Goal: Information Seeking & Learning: Learn about a topic

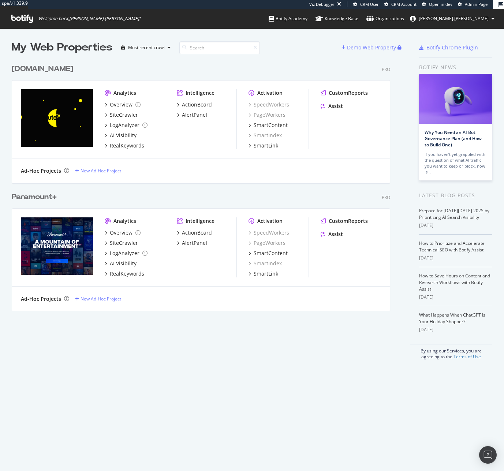
scroll to position [251, 379]
click at [123, 239] on div "SiteCrawler" at bounding box center [124, 242] width 28 height 7
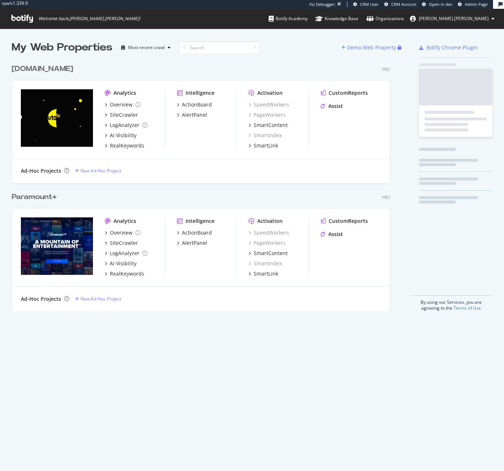
scroll to position [251, 379]
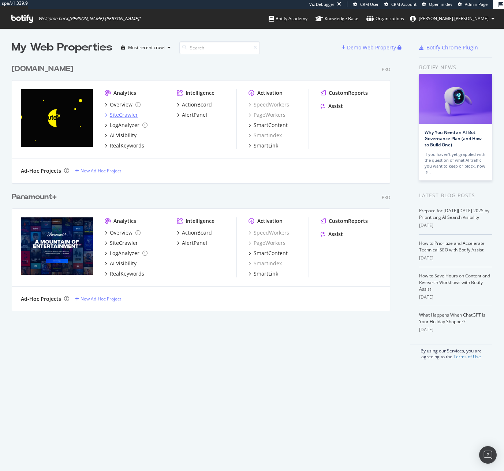
click at [131, 111] on div "SiteCrawler" at bounding box center [124, 114] width 28 height 7
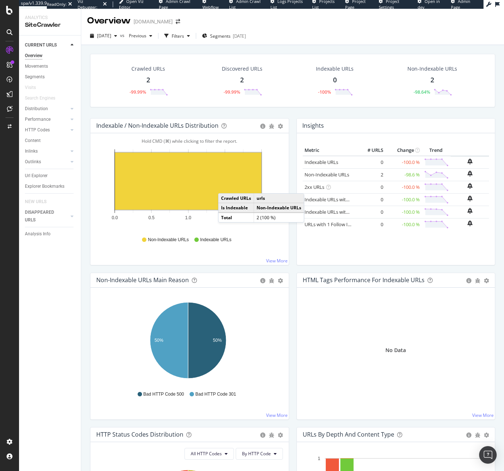
click at [225, 186] on rect "A chart." at bounding box center [188, 181] width 146 height 57
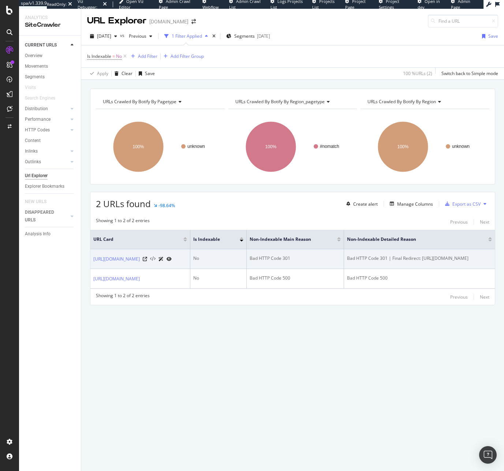
click at [150, 261] on icon at bounding box center [152, 259] width 5 height 5
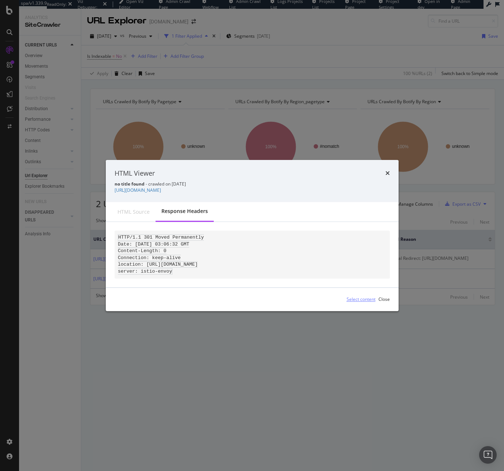
click at [371, 299] on div "Select content" at bounding box center [361, 299] width 29 height 6
click at [375, 271] on pre "HTTP/1.1 301 Moved Permanently Date: Mon, 13 Oct 2025 03:06:32 GMT Content-Leng…" at bounding box center [252, 255] width 275 height 48
click at [387, 302] on div "Close" at bounding box center [383, 299] width 11 height 6
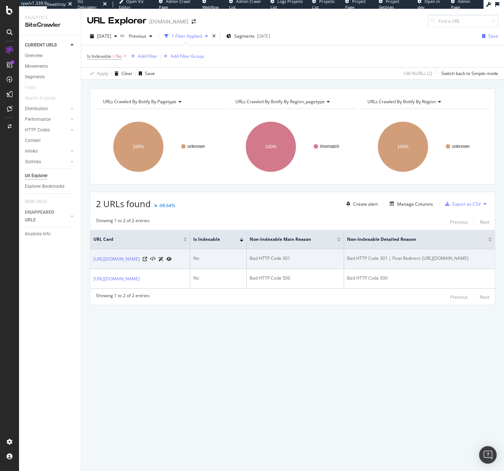
click at [125, 260] on div "http://pluto.tv/" at bounding box center [132, 259] width 78 height 8
click at [143, 259] on icon at bounding box center [145, 259] width 4 height 4
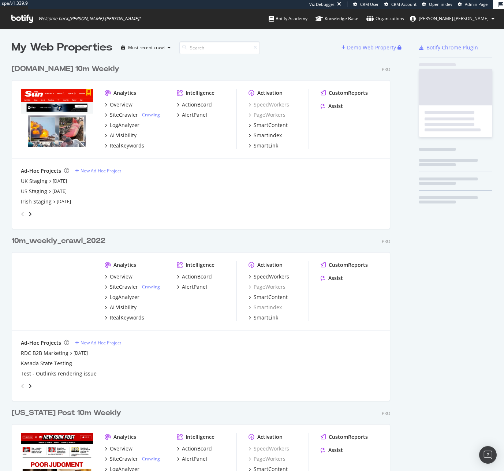
scroll to position [2283, 379]
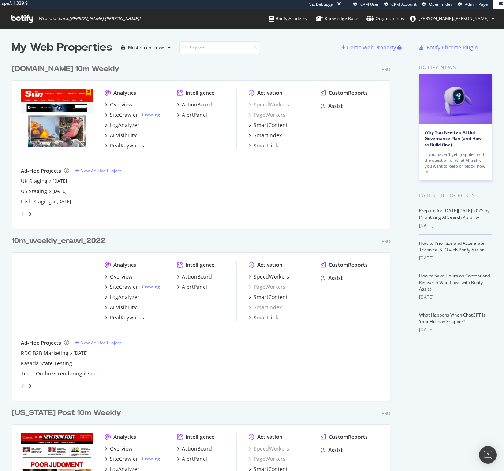
click at [223, 192] on div "US Staging Sep 29th 25" at bounding box center [201, 191] width 360 height 7
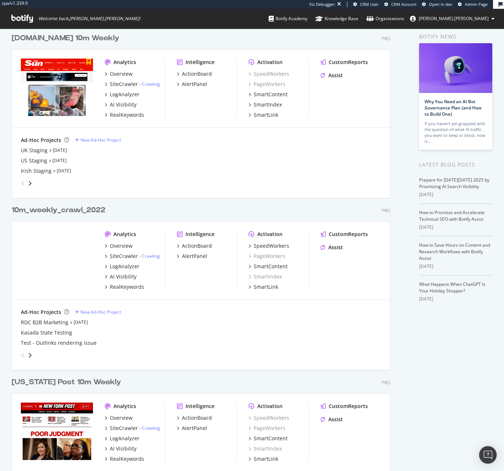
scroll to position [0, 0]
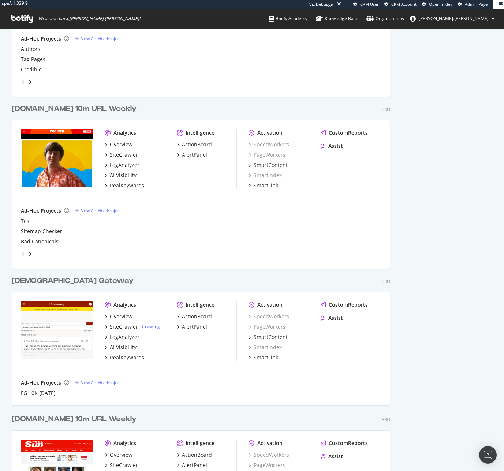
scroll to position [509, 0]
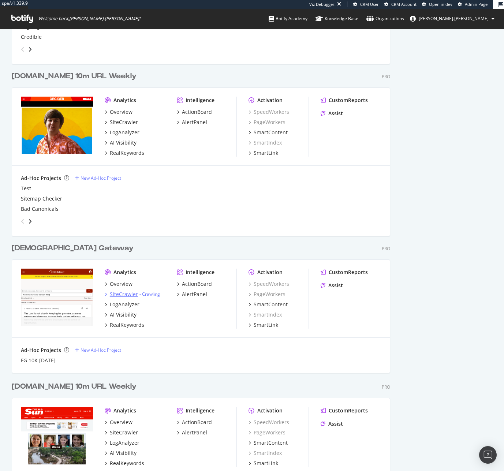
click at [129, 292] on div "SiteCrawler" at bounding box center [124, 294] width 28 height 7
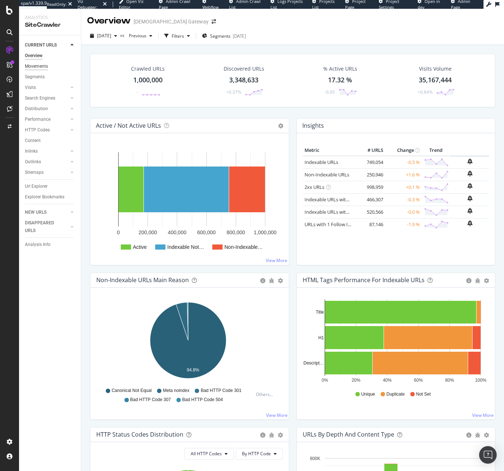
click at [38, 66] on div "Movements" at bounding box center [36, 67] width 23 height 8
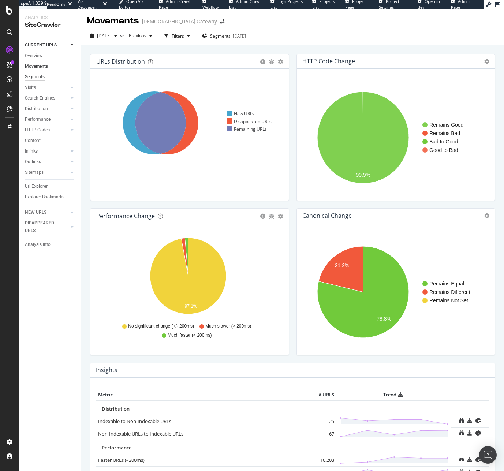
click at [39, 79] on div "Segments" at bounding box center [35, 77] width 20 height 8
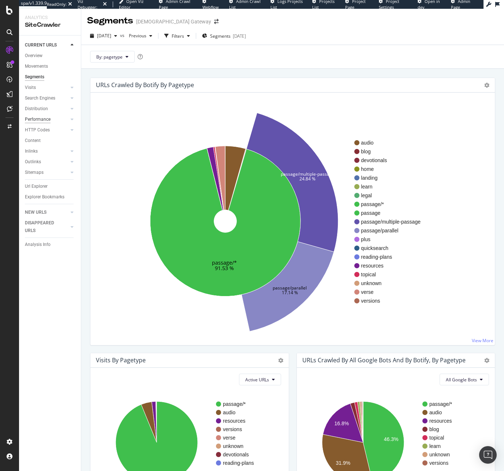
click at [39, 119] on div "Performance" at bounding box center [38, 120] width 26 height 8
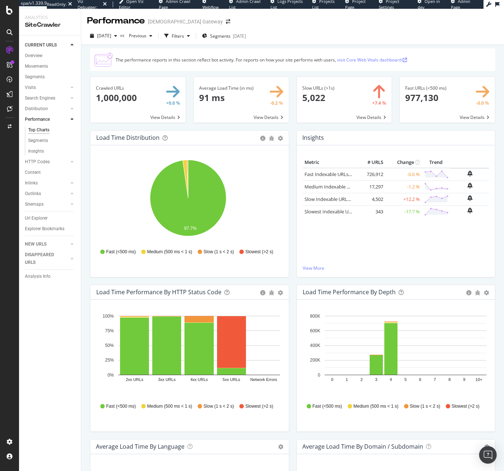
scroll to position [1, 0]
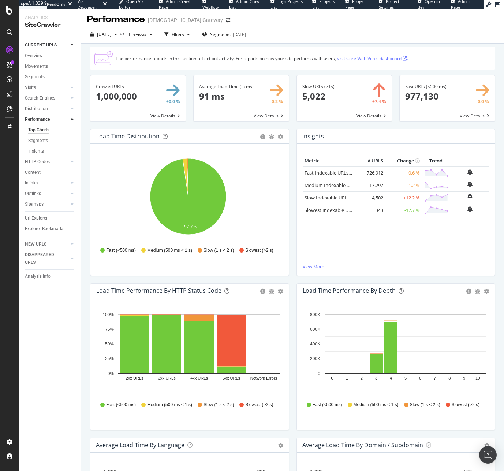
click at [330, 199] on link "Slow Indexable URLs (1 s < 2 s)" at bounding box center [337, 197] width 66 height 7
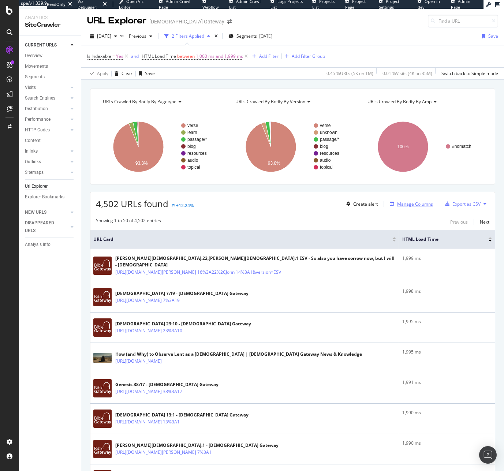
click at [403, 206] on div "Manage Columns" at bounding box center [415, 204] width 36 height 6
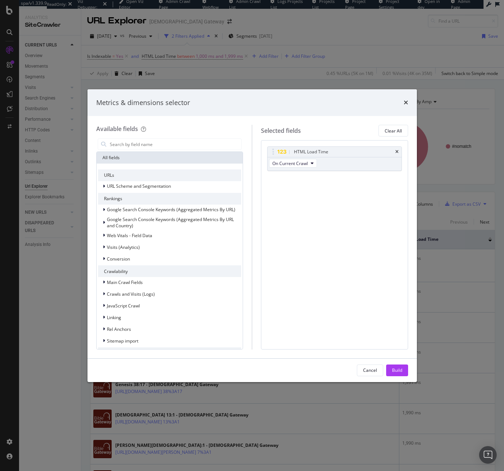
click at [147, 153] on div "All fields" at bounding box center [170, 158] width 146 height 12
click at [146, 147] on input "modal" at bounding box center [175, 144] width 132 height 11
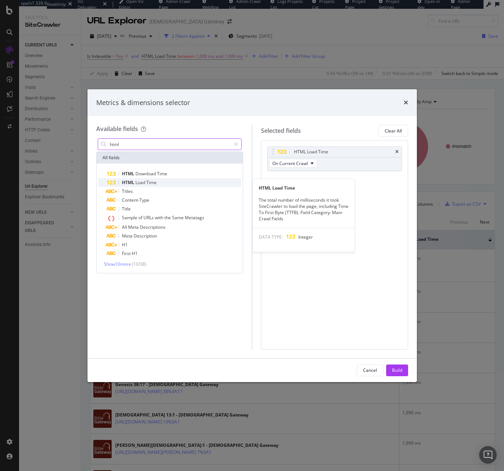
type input "html"
click at [141, 182] on span "Load" at bounding box center [140, 182] width 11 height 6
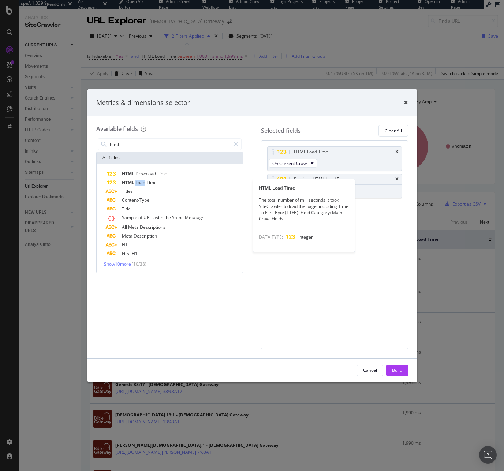
click at [141, 182] on span "Load" at bounding box center [140, 182] width 11 height 6
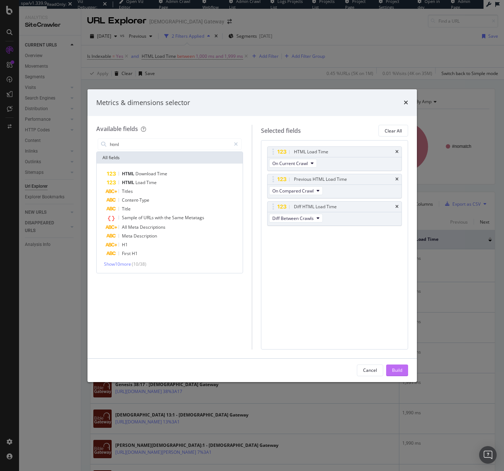
click at [401, 366] on div "Build" at bounding box center [397, 370] width 10 height 11
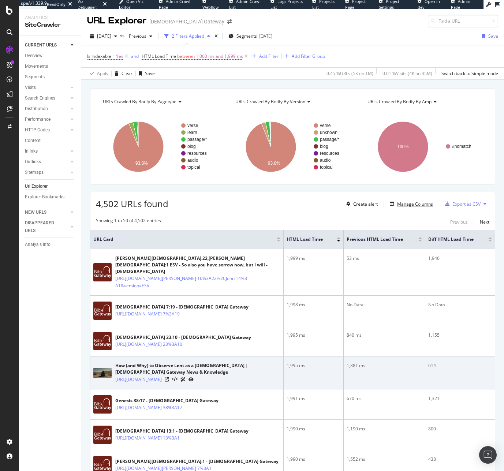
scroll to position [15, 0]
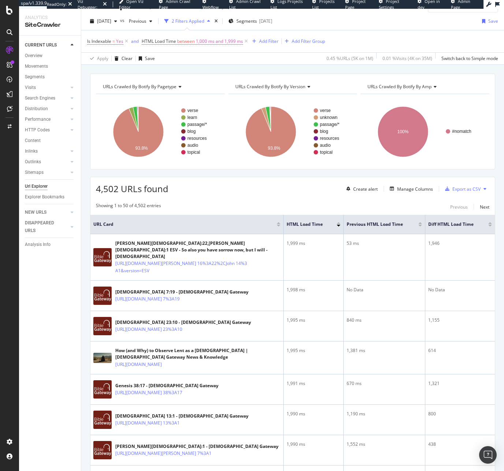
click at [488, 223] on div at bounding box center [490, 223] width 4 height 2
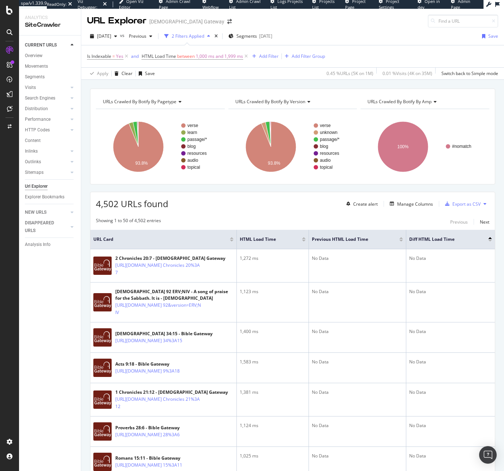
click at [488, 241] on div at bounding box center [490, 241] width 4 height 2
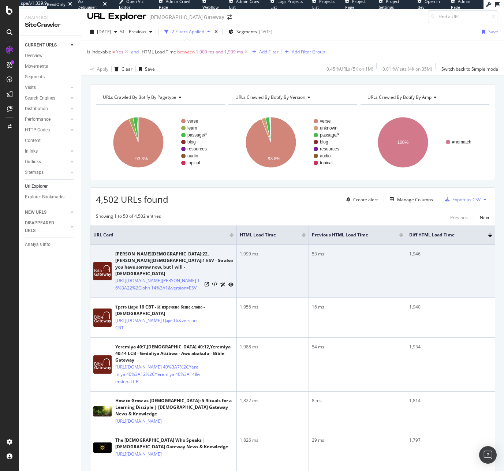
scroll to position [11, 0]
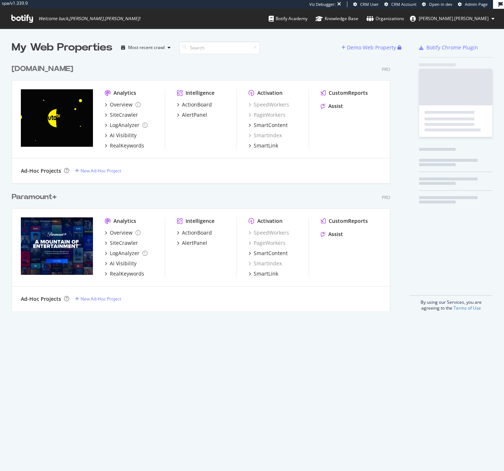
scroll to position [251, 379]
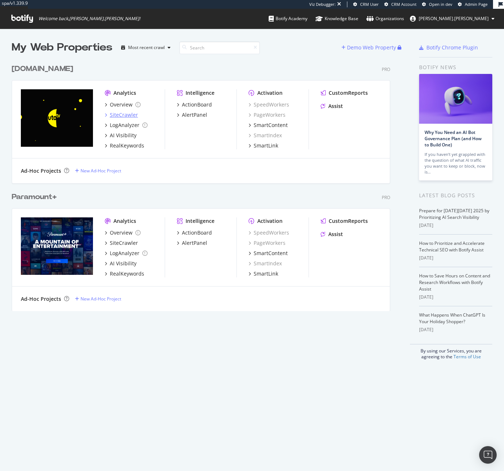
click at [129, 112] on div "SiteCrawler" at bounding box center [124, 114] width 28 height 7
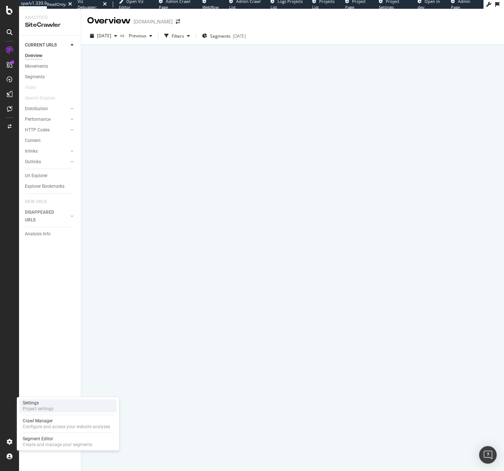
click at [55, 409] on div "Settings Project settings" at bounding box center [68, 405] width 97 height 13
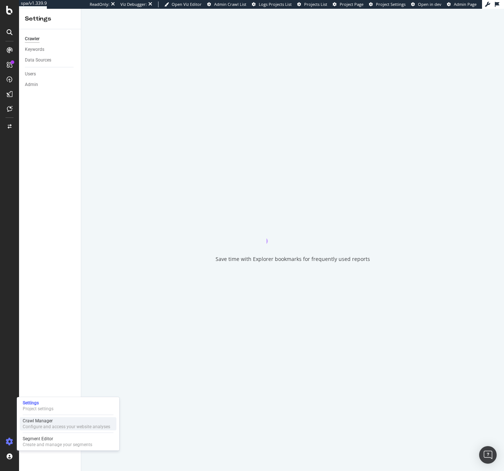
click at [59, 422] on div "Crawl Manager" at bounding box center [66, 421] width 87 height 6
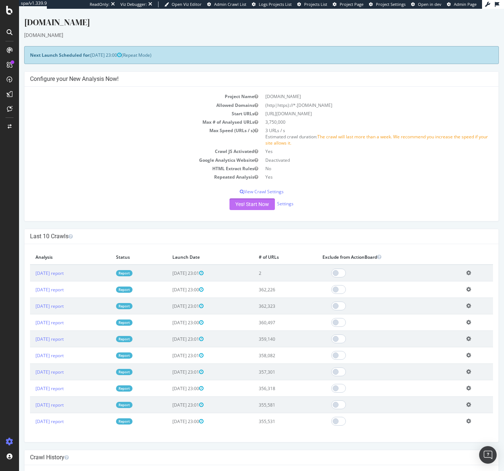
click at [257, 202] on button "Yes! Start Now" at bounding box center [251, 204] width 45 height 12
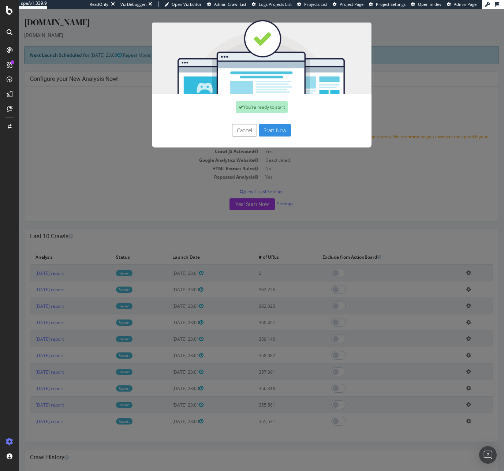
click at [274, 127] on button "Start Now" at bounding box center [275, 130] width 32 height 12
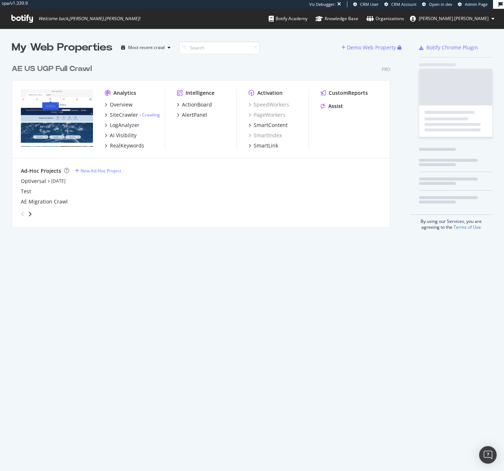
scroll to position [167, 379]
click at [132, 112] on div "SiteCrawler" at bounding box center [124, 114] width 28 height 7
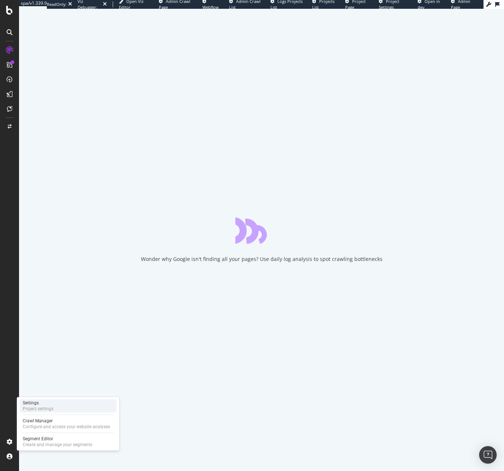
click at [57, 407] on div "Settings Project settings" at bounding box center [68, 405] width 97 height 13
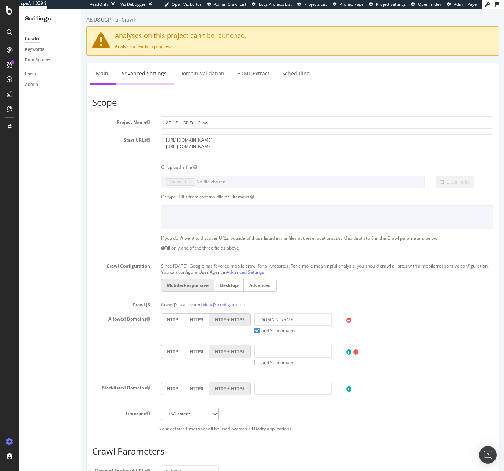
click at [142, 74] on link "Advanced Settings" at bounding box center [144, 73] width 56 height 20
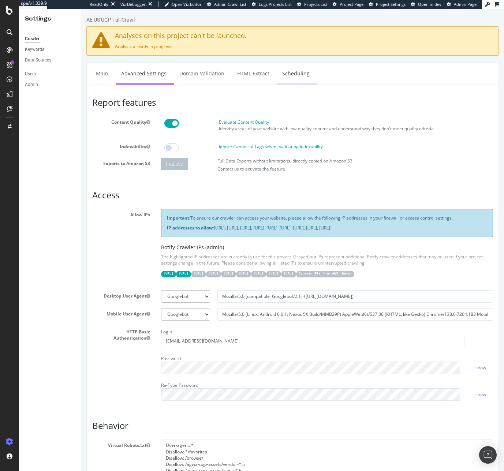
click at [283, 70] on link "Scheduling" at bounding box center [296, 73] width 38 height 20
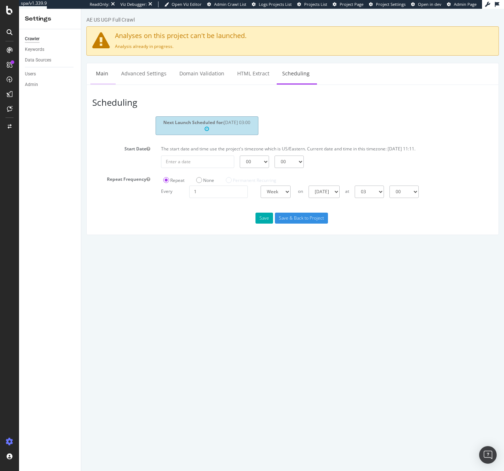
click at [98, 73] on link "Main" at bounding box center [101, 73] width 23 height 20
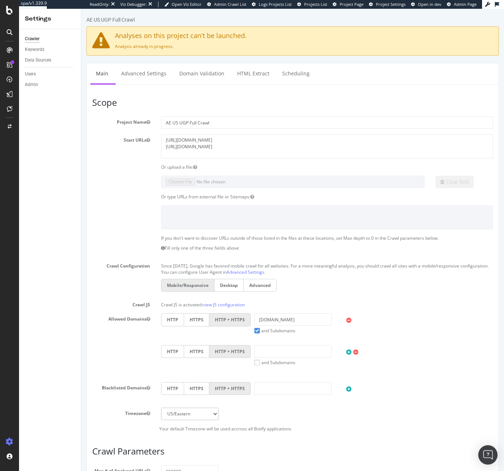
click at [492, 451] on div "Open Intercom Messenger" at bounding box center [487, 454] width 19 height 19
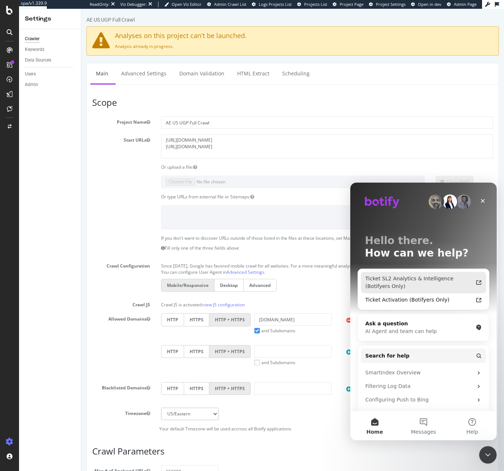
click at [420, 281] on div "Ticket SL2 Analytics & Intelligence (Botifyers Only)" at bounding box center [419, 282] width 108 height 15
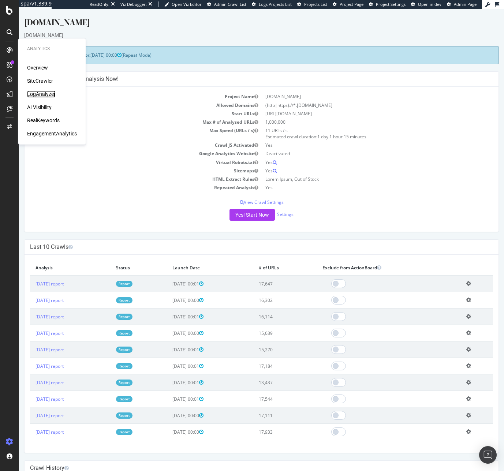
click at [34, 92] on div "LogAnalyzer" at bounding box center [41, 93] width 29 height 7
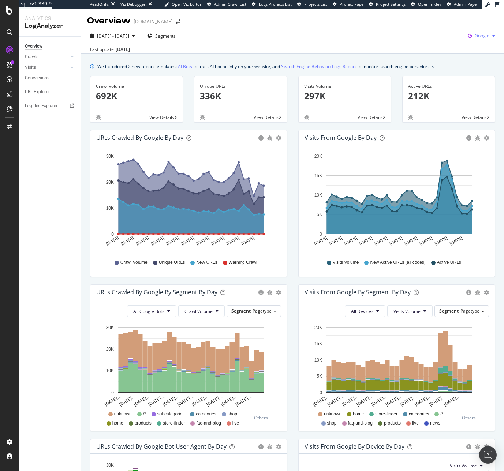
click at [481, 33] on span "Google" at bounding box center [482, 36] width 15 height 6
click at [438, 44] on span "OpenAI" at bounding box center [439, 43] width 27 height 7
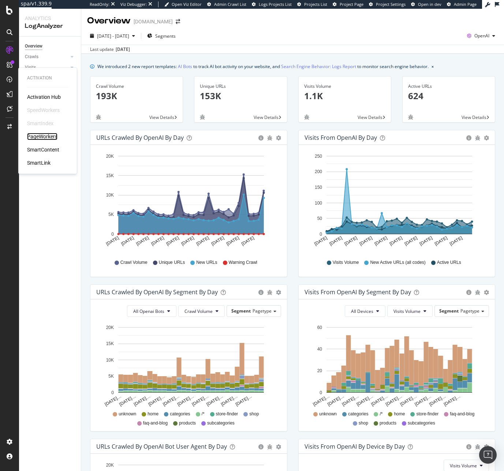
click at [44, 138] on div "PageWorkers" at bounding box center [42, 136] width 30 height 7
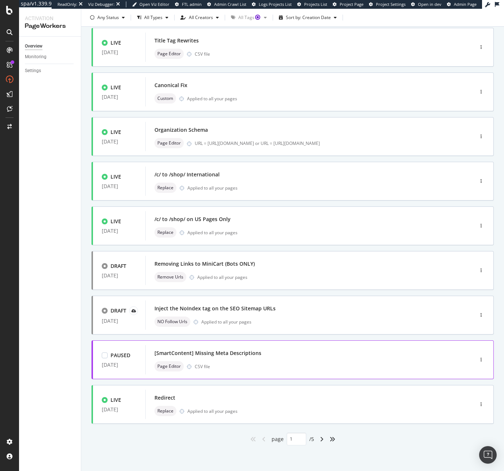
scroll to position [91, 0]
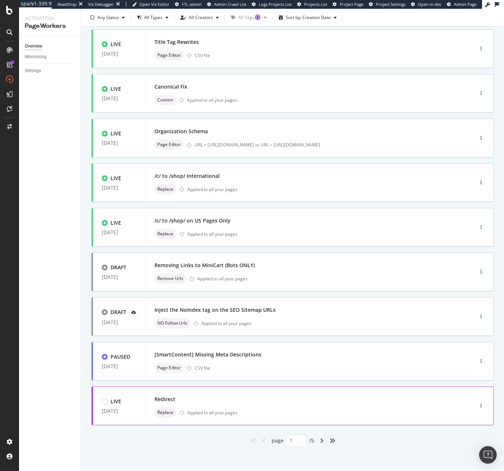
click at [254, 399] on div "Redirect" at bounding box center [298, 399] width 288 height 10
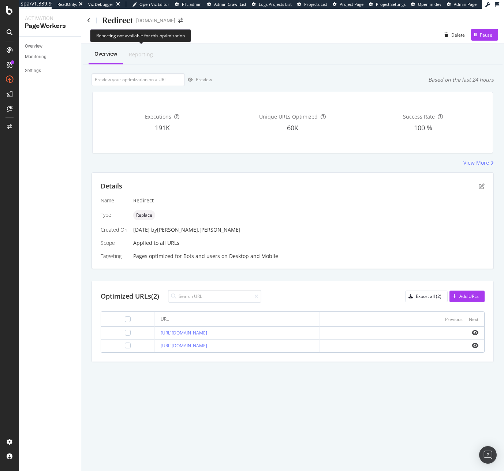
click at [140, 54] on div "Reporting" at bounding box center [141, 54] width 24 height 7
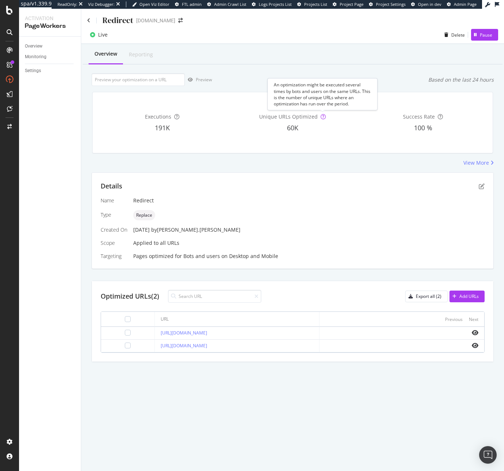
click at [322, 118] on icon at bounding box center [323, 116] width 5 height 5
click at [45, 45] on link "Overview" at bounding box center [50, 46] width 51 height 8
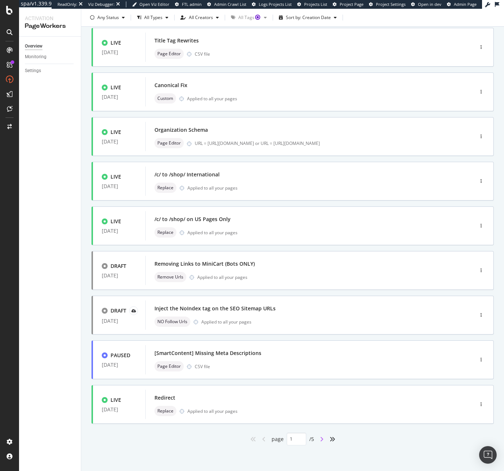
click at [320, 437] on icon "angle-right" at bounding box center [322, 439] width 4 height 6
type input "2"
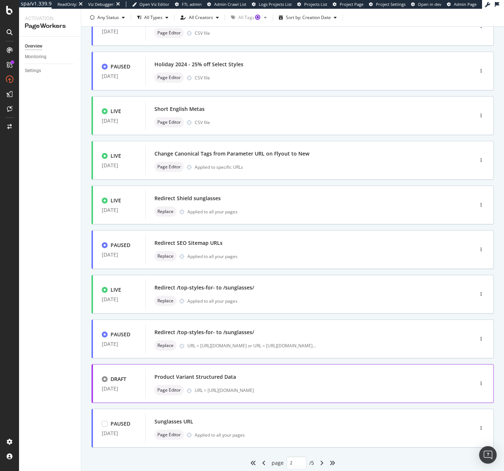
scroll to position [92, 0]
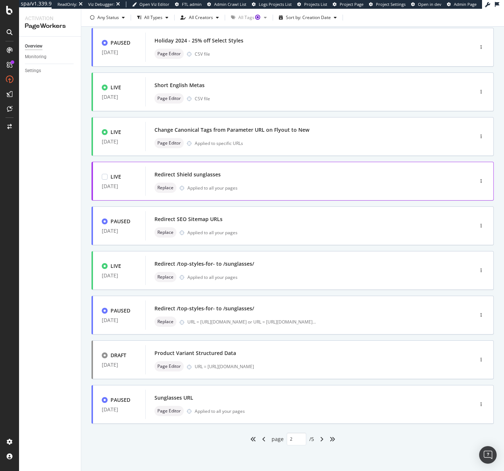
click at [299, 173] on div "Redirect Shield sunglasses" at bounding box center [298, 174] width 288 height 10
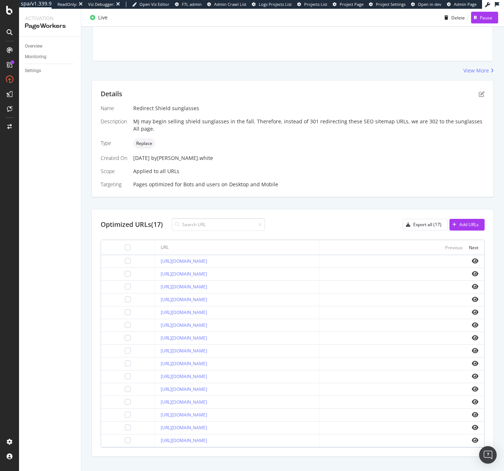
scroll to position [104, 0]
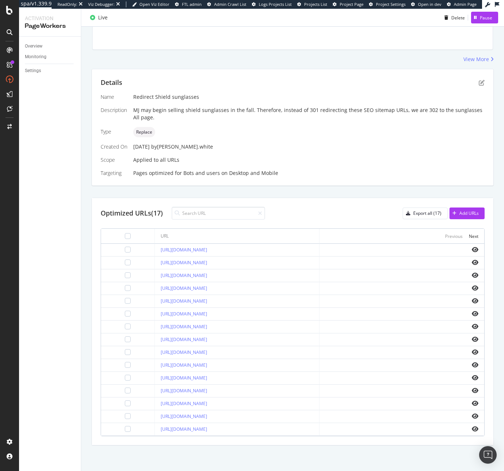
click at [472, 365] on icon "eye" at bounding box center [475, 365] width 7 height 6
click at [207, 248] on link "https://www.mauijim.com/US/en_US/prescription-sunglasses/shield-sunglasses" at bounding box center [184, 250] width 46 height 6
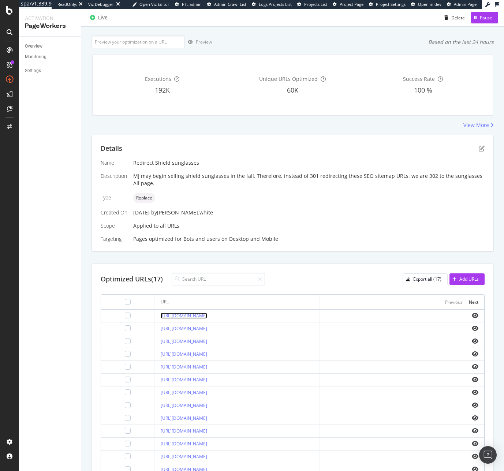
scroll to position [0, 0]
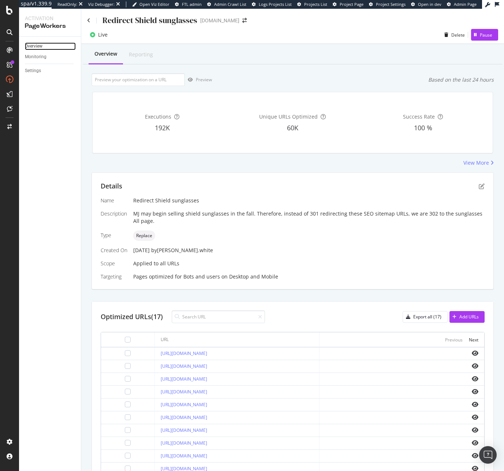
click at [44, 45] on link "Overview" at bounding box center [50, 46] width 51 height 8
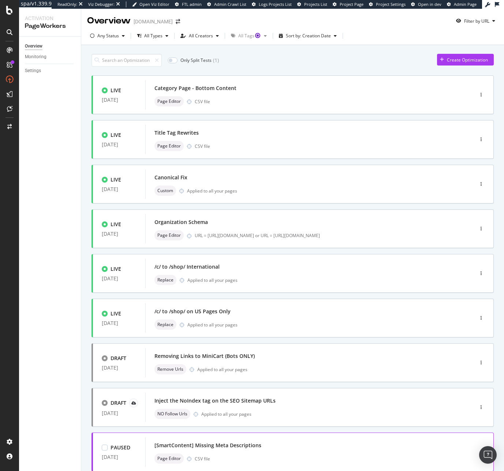
click at [318, 439] on div "[SmartContent] Missing Meta Descriptions Page Editor CSV file" at bounding box center [298, 451] width 306 height 29
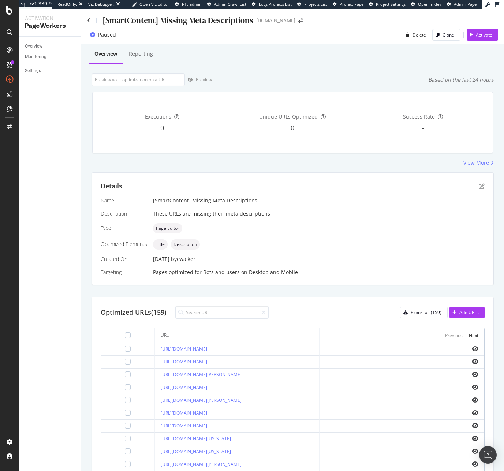
click at [34, 40] on div "Overview Monitoring Settings" at bounding box center [50, 254] width 62 height 434
click at [37, 44] on div "Overview" at bounding box center [34, 46] width 18 height 8
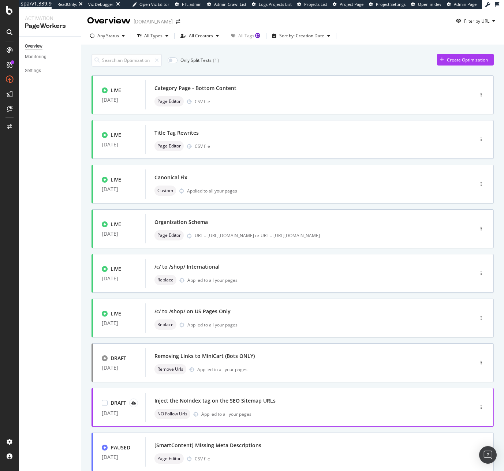
scroll to position [92, 0]
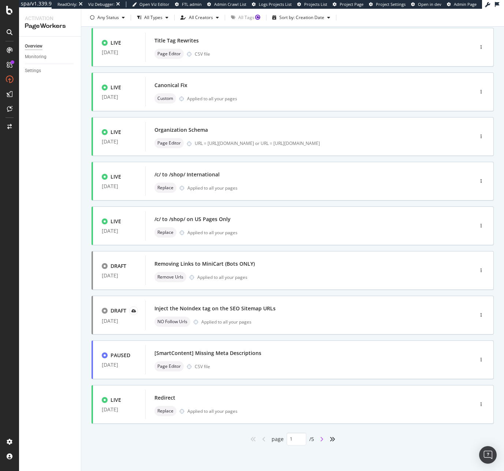
click at [320, 440] on icon "angle-right" at bounding box center [322, 439] width 4 height 6
type input "2"
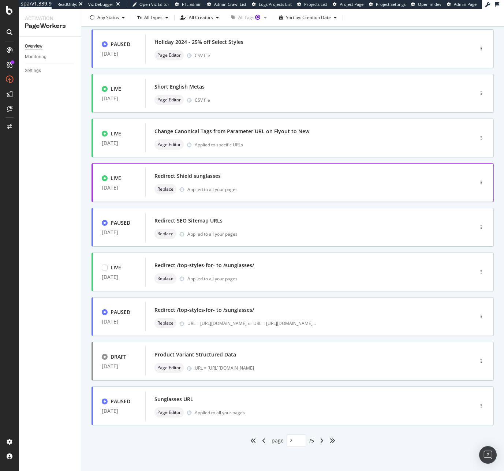
scroll to position [0, 0]
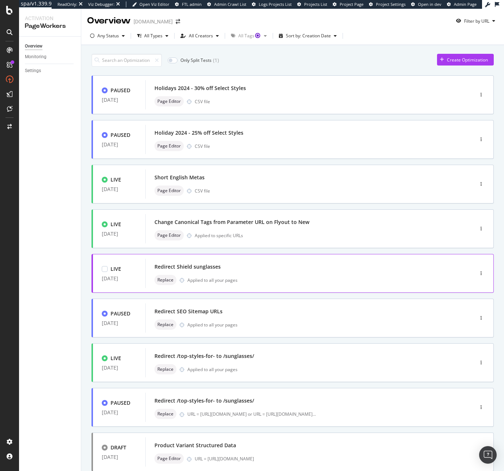
click at [249, 284] on div "Replace Applied to all your pages" at bounding box center [298, 280] width 288 height 10
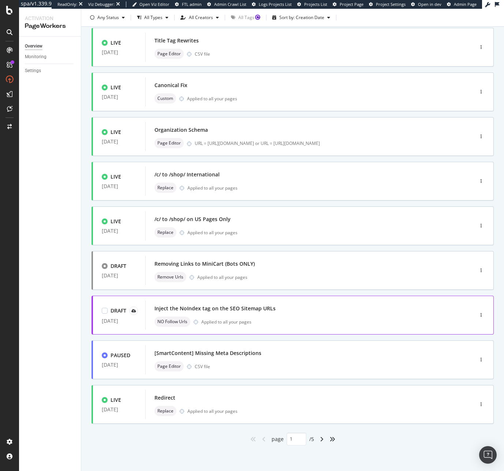
scroll to position [91, 0]
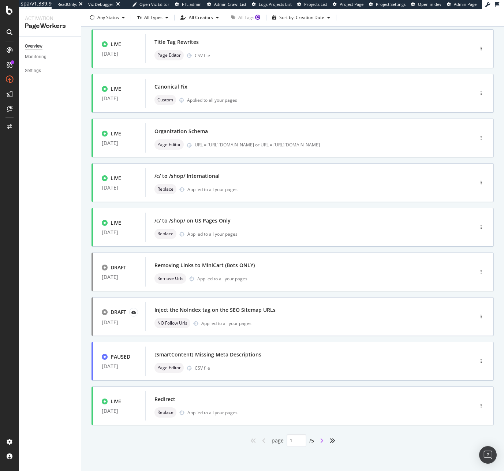
click at [320, 440] on icon "angle-right" at bounding box center [322, 441] width 4 height 6
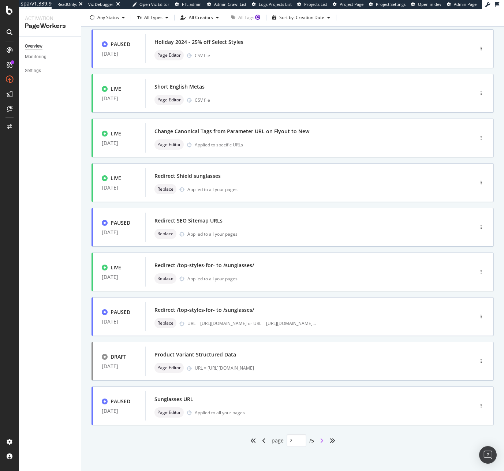
type input "2"
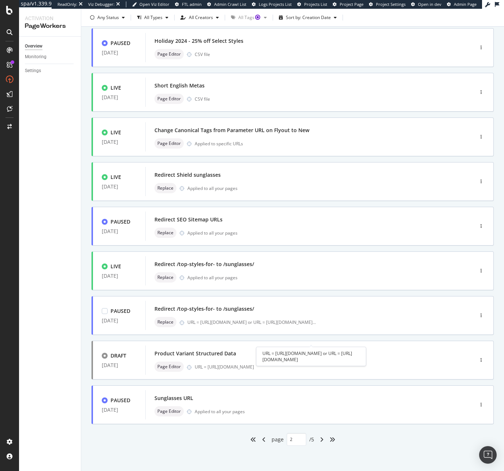
scroll to position [92, 0]
click at [269, 281] on div "Replace Applied to all your pages" at bounding box center [298, 277] width 288 height 10
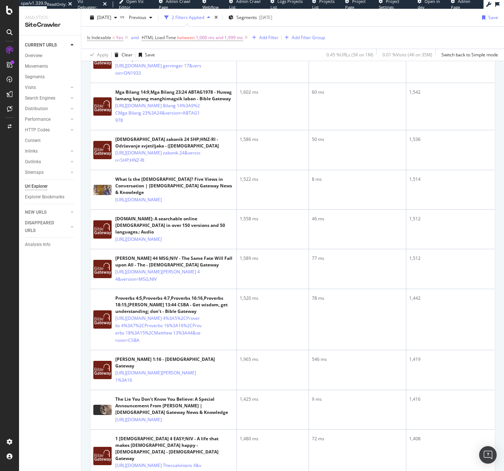
scroll to position [554, 0]
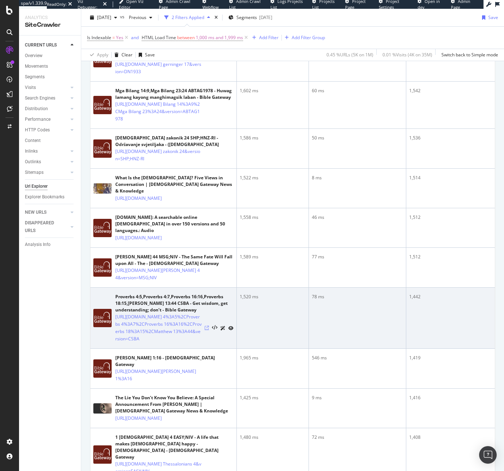
click at [209, 326] on icon at bounding box center [207, 328] width 4 height 4
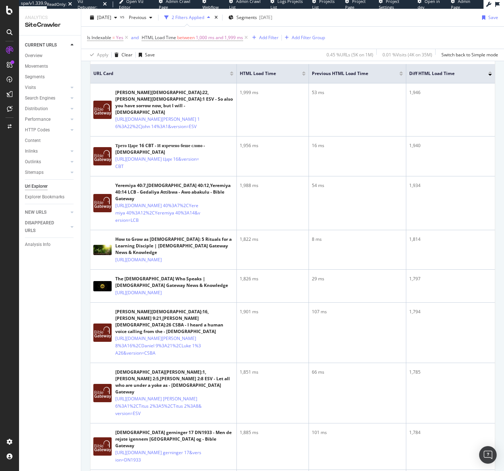
scroll to position [0, 0]
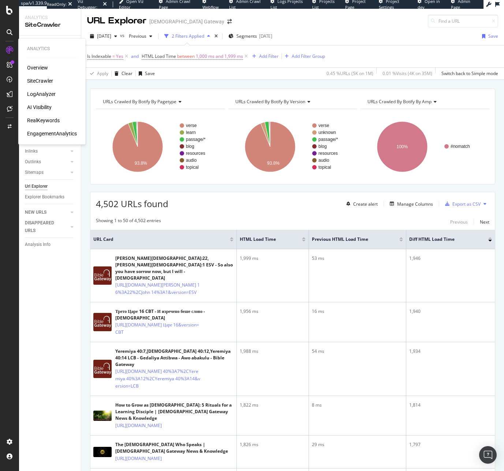
click at [39, 81] on div "SiteCrawler" at bounding box center [40, 80] width 26 height 7
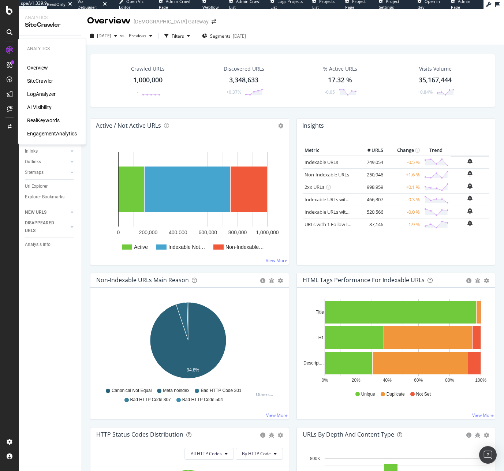
click at [44, 94] on div "LogAnalyzer" at bounding box center [41, 93] width 29 height 7
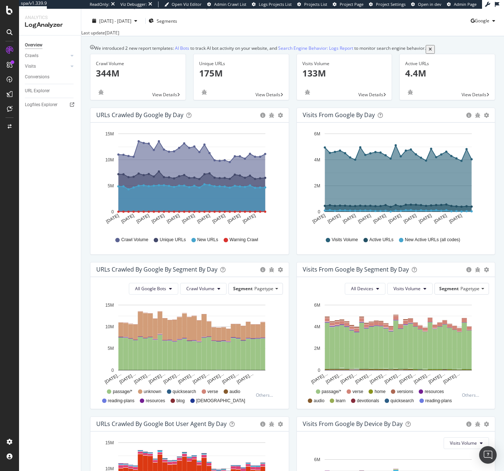
scroll to position [16, 0]
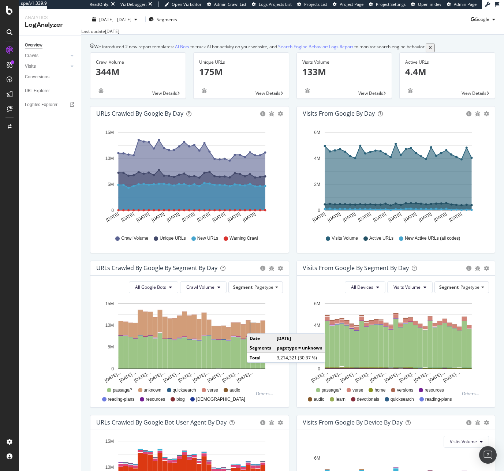
click at [254, 333] on rect "A chart." at bounding box center [253, 330] width 5 height 14
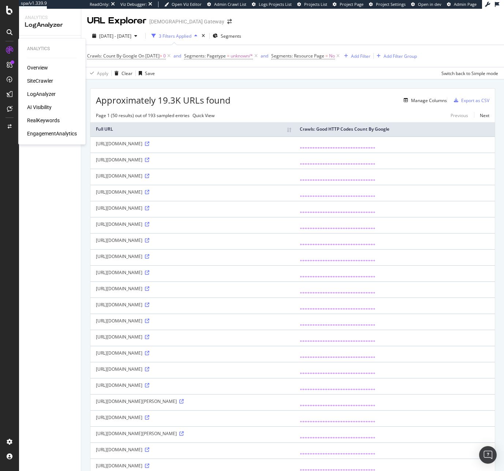
click at [48, 90] on div "LogAnalyzer" at bounding box center [41, 93] width 29 height 7
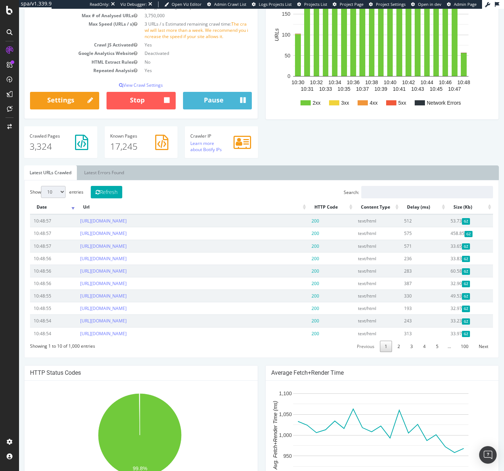
scroll to position [71, 0]
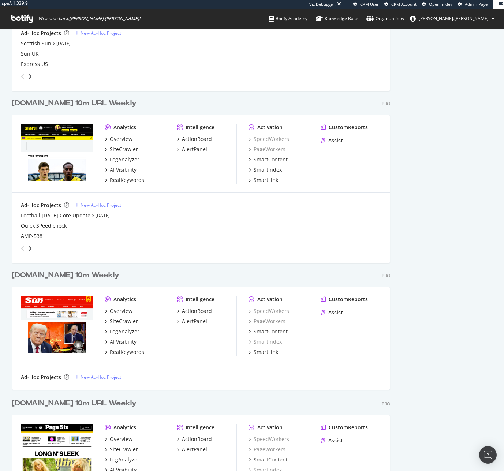
scroll to position [3115, 379]
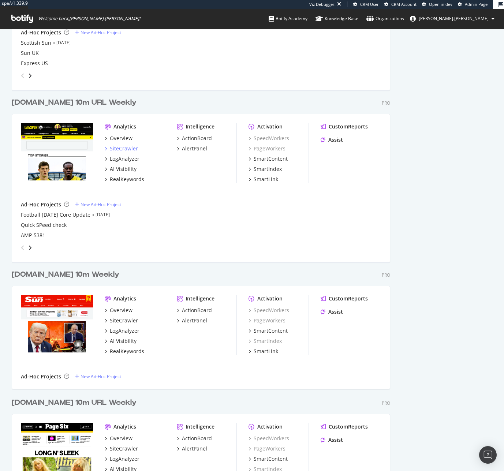
click at [127, 148] on div "SiteCrawler" at bounding box center [124, 148] width 28 height 7
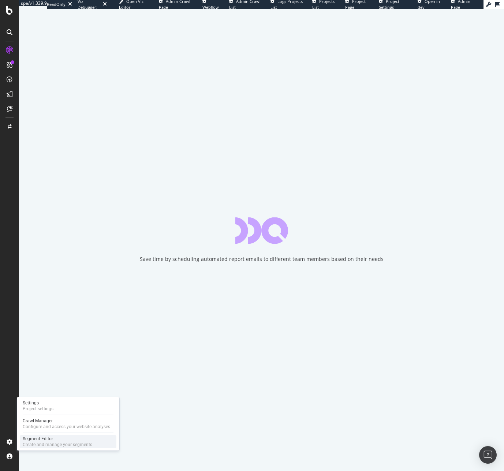
click at [29, 438] on div "Segment Editor" at bounding box center [58, 439] width 70 height 6
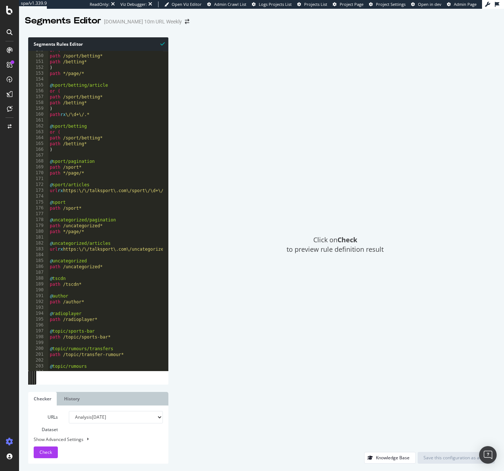
scroll to position [56, 0]
click at [123, 117] on div "or ( path /sport/betting* path /betting* ) path */page/* @ sport/betting/articl…" at bounding box center [421, 210] width 746 height 326
type textarea "path rx \/\d+\/.*"
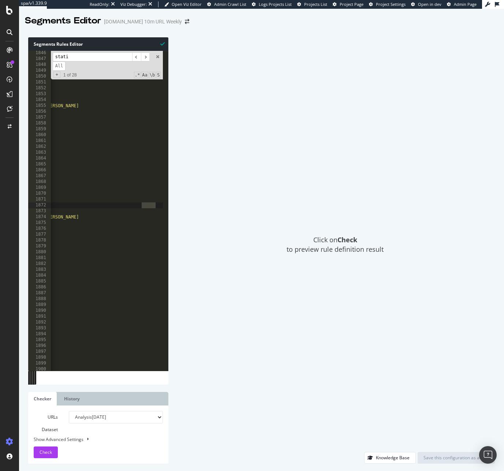
scroll to position [0, 135]
type input "static"
click at [144, 54] on span "​" at bounding box center [145, 56] width 9 height 9
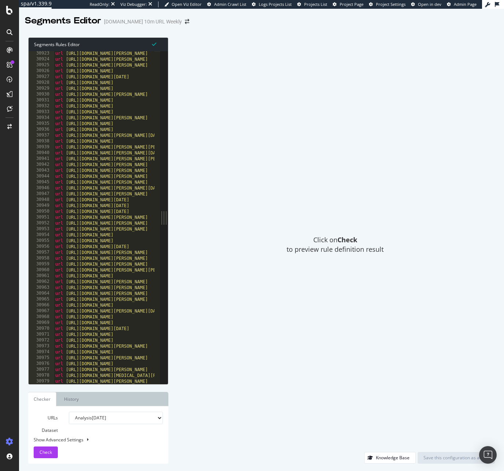
scroll to position [11665, 0]
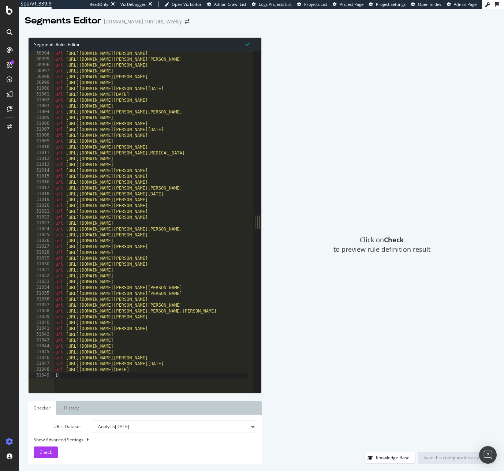
drag, startPoint x: 162, startPoint y: 215, endPoint x: 581, endPoint y: 265, distance: 422.3
click at [504, 265] on html "spa/v1.339.9 ReadOnly: Viz Debugger: Open Viz Editor Admin Crawl List Logs Proj…" at bounding box center [252, 235] width 504 height 471
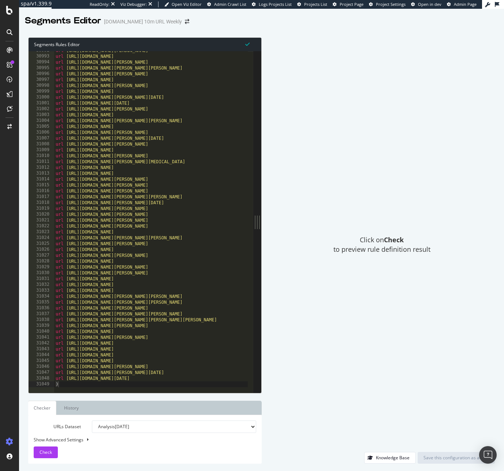
scroll to position [11656, 0]
click at [85, 380] on div "url [URL][DOMAIN_NAME][PERSON_NAME] url [URL][DOMAIN_NAME] url [URL][DOMAIN_NAM…" at bounding box center [427, 222] width 746 height 348
click at [84, 382] on div "url [URL][DOMAIN_NAME][PERSON_NAME] url [URL][DOMAIN_NAME] url [URL][DOMAIN_NAM…" at bounding box center [427, 222] width 746 height 348
type textarea ")"
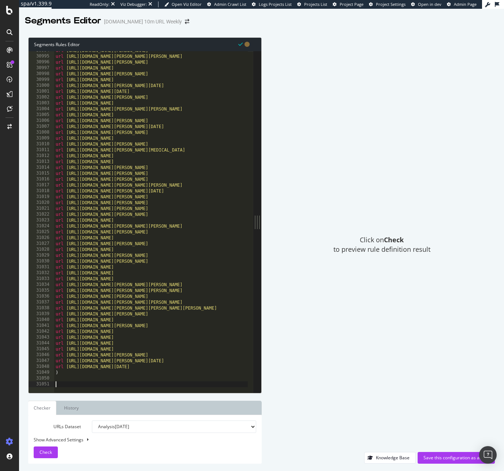
paste textarea ")"
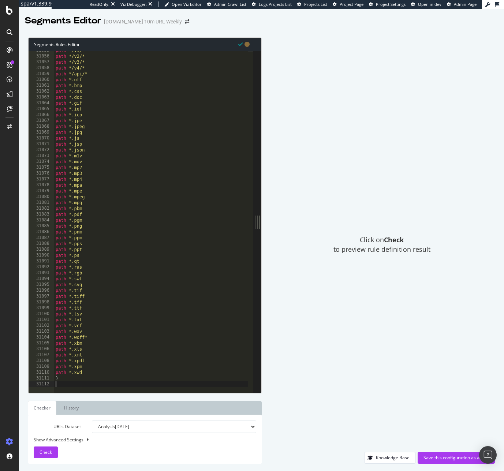
type textarea ")"
click at [93, 378] on div "path /algolia-* path */v1/* path */v2/* path */v3/* path */v4/* path */api/* pa…" at bounding box center [427, 222] width 746 height 348
type textarea "path *.xwd"
paste textarea "/wp-content/uploads/"
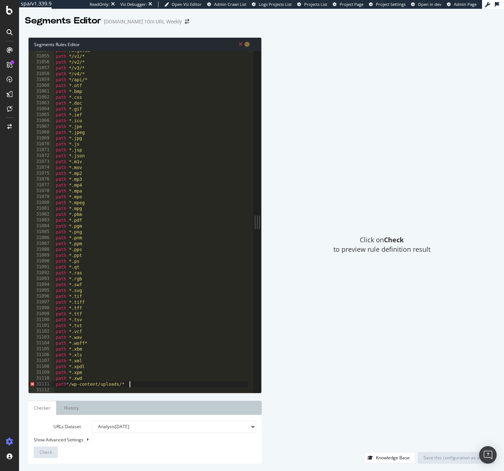
scroll to position [0, 5]
drag, startPoint x: 74, startPoint y: 382, endPoint x: 151, endPoint y: 378, distance: 77.3
click at [74, 382] on div "path /algolia-* path */v1/* path */v2/* path */v3/* path */v4/* path */api/* pa…" at bounding box center [427, 222] width 746 height 348
click at [147, 381] on div "path /algolia-* path */v1/* path */v2/* path */v3/* path */v4/* path */api/* pa…" at bounding box center [427, 222] width 746 height 348
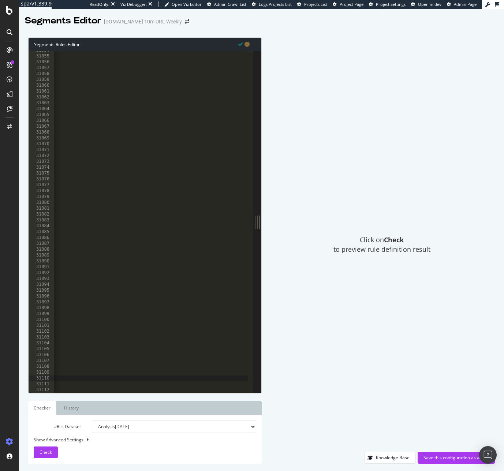
scroll to position [0, 0]
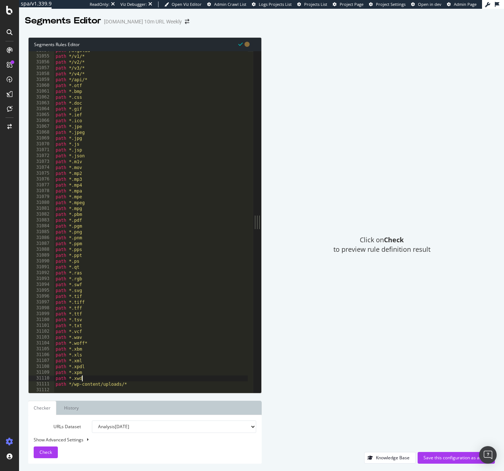
click at [137, 381] on div "path /algolia-* path */v1/* path */v2/* path */v3/* path */v4/* path */api/* pa…" at bounding box center [427, 222] width 746 height 348
click at [138, 383] on div "path /algolia-* path */v1/* path */v2/* path */v3/* path */v4/* path */api/* pa…" at bounding box center [427, 222] width 746 height 348
type textarea "path */wp-content/uploads/*"
type textarea ")"
click at [444, 456] on div "Save this configuration as active" at bounding box center [456, 458] width 66 height 6
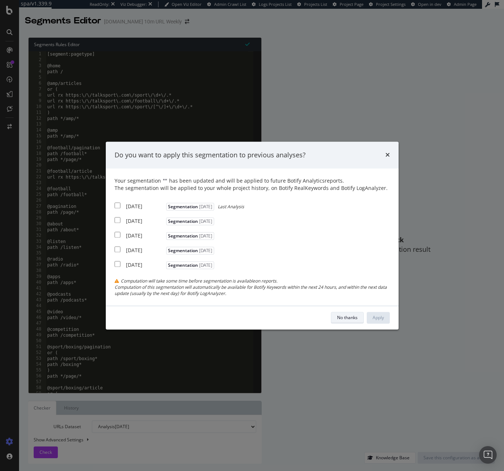
click at [358, 312] on button "No thanks" at bounding box center [347, 318] width 33 height 12
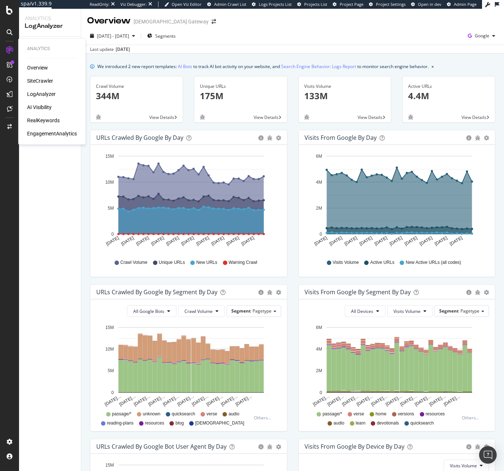
click at [42, 124] on div "Overview SiteCrawler LogAnalyzer AI Visibility RealKeywords EngagementAnalytics" at bounding box center [52, 100] width 50 height 73
click at [42, 123] on div "RealKeywords" at bounding box center [43, 120] width 33 height 7
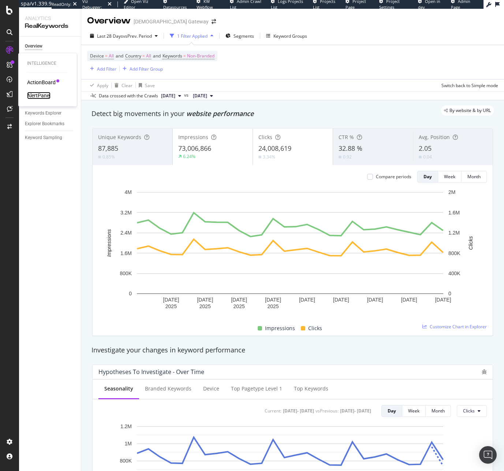
click at [43, 93] on div "AlertPanel" at bounding box center [38, 95] width 23 height 7
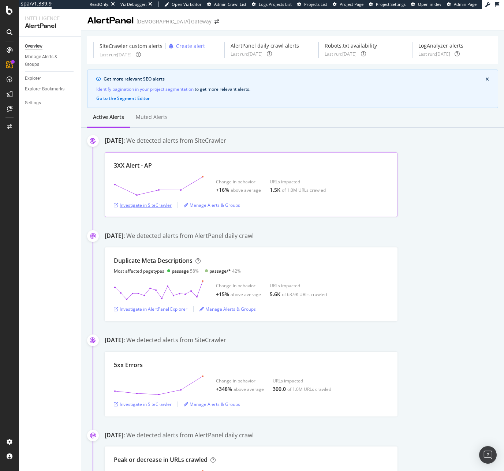
click at [149, 202] on div "Investigate in SiteCrawler" at bounding box center [143, 205] width 58 height 6
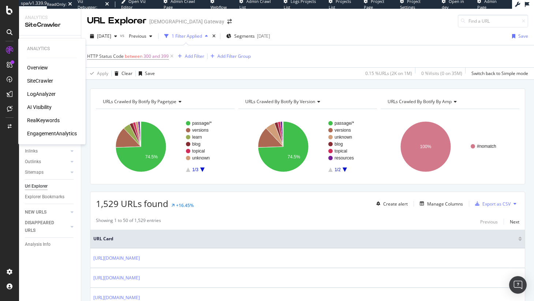
click at [12, 47] on icon at bounding box center [9, 49] width 7 height 7
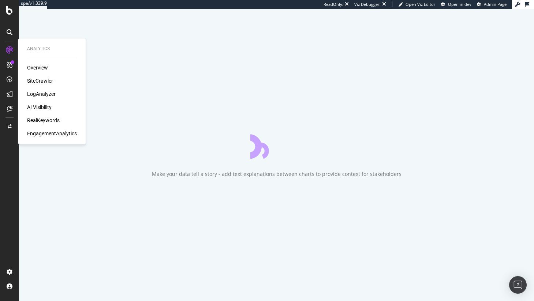
click at [49, 76] on div "Overview SiteCrawler LogAnalyzer AI Visibility RealKeywords EngagementAnalytics" at bounding box center [52, 100] width 50 height 73
click at [49, 78] on div "SiteCrawler" at bounding box center [40, 80] width 26 height 7
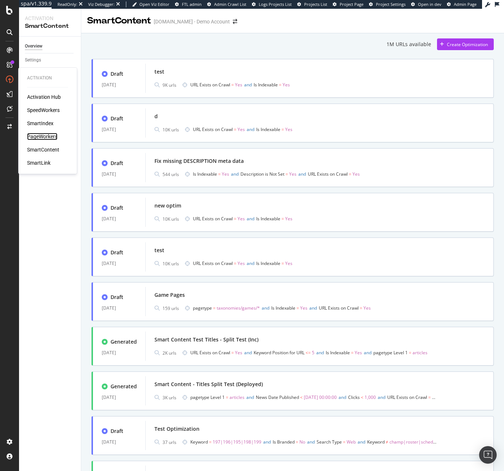
click at [46, 139] on div "PageWorkers" at bounding box center [42, 136] width 30 height 7
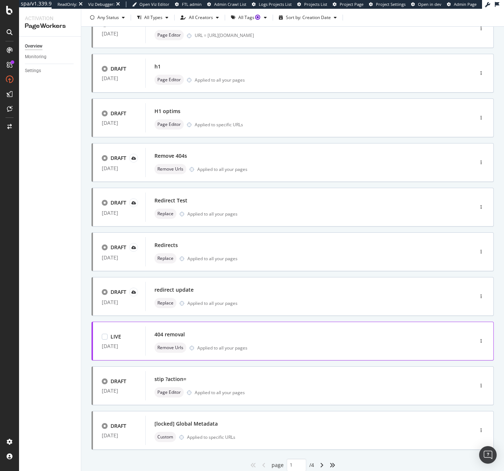
scroll to position [92, 0]
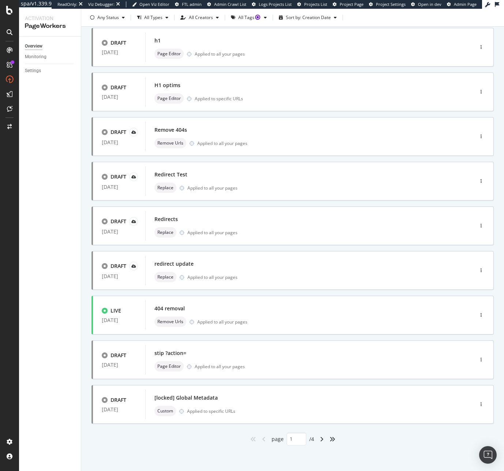
click at [321, 444] on div "angle-right" at bounding box center [322, 439] width 10 height 12
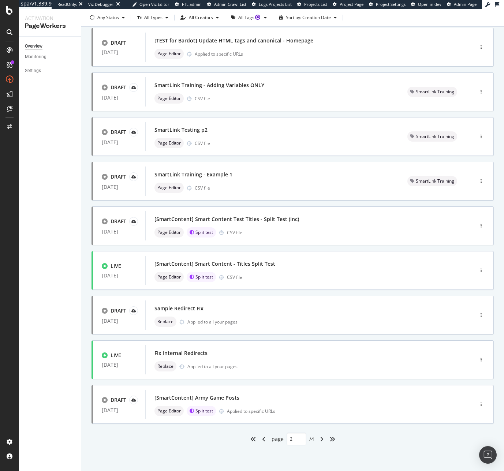
click at [317, 443] on div "angle-right" at bounding box center [322, 439] width 10 height 12
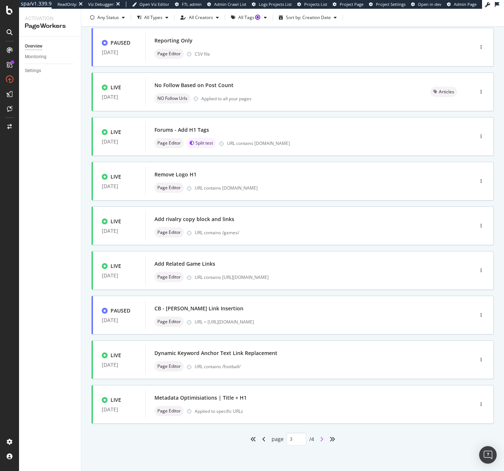
click at [321, 438] on icon "angle-right" at bounding box center [322, 439] width 4 height 6
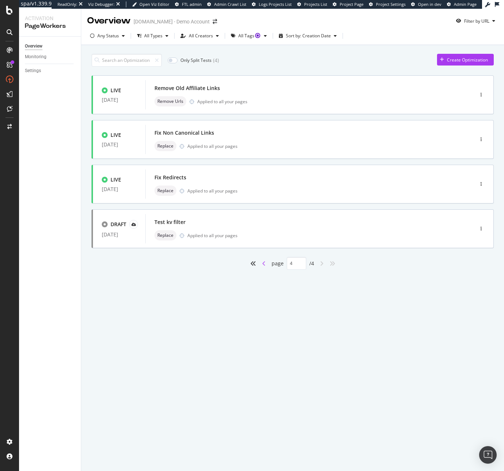
click at [263, 263] on icon "angle-left" at bounding box center [264, 264] width 4 height 6
type input "3"
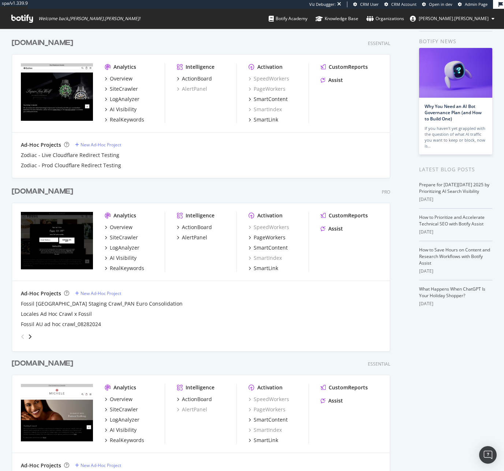
scroll to position [75, 0]
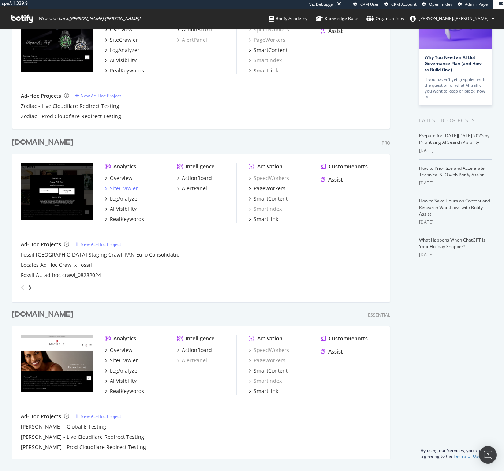
click at [124, 190] on div "SiteCrawler" at bounding box center [124, 188] width 28 height 7
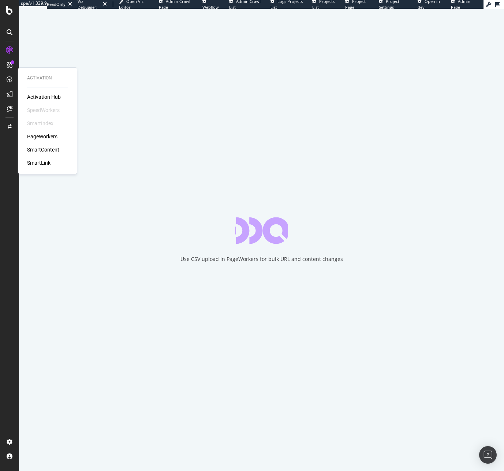
click at [56, 136] on div "PageWorkers" at bounding box center [42, 136] width 30 height 7
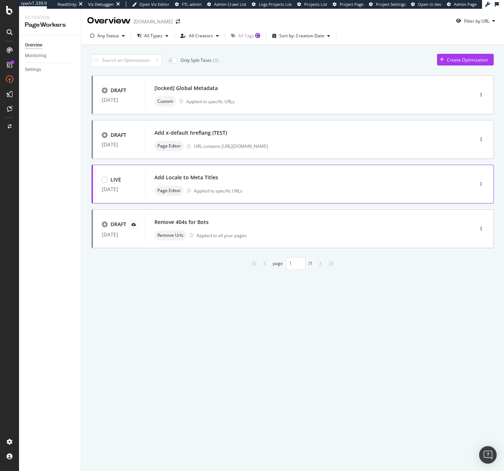
click at [228, 190] on div "Applied to specific URLs" at bounding box center [218, 191] width 48 height 6
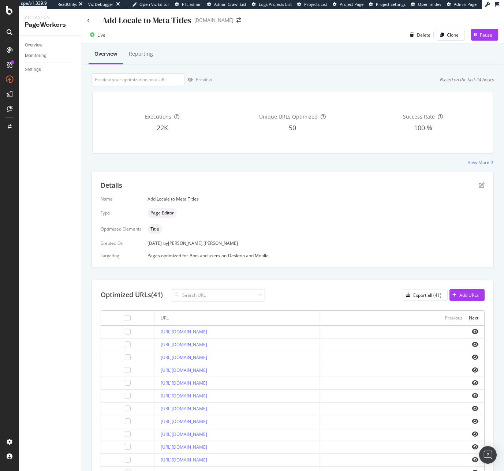
click at [470, 190] on div "Details" at bounding box center [293, 186] width 384 height 10
click at [479, 184] on icon "pen-to-square" at bounding box center [482, 185] width 6 height 6
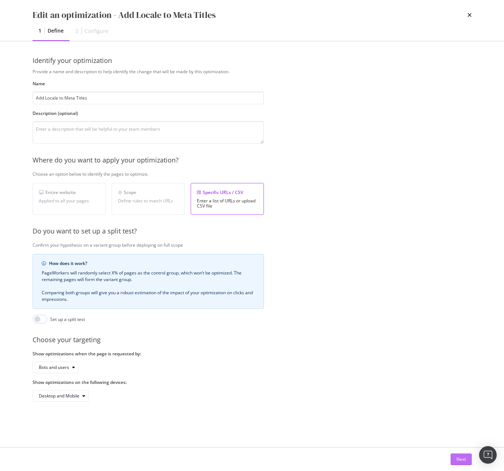
click at [465, 459] on div "Next" at bounding box center [461, 459] width 10 height 6
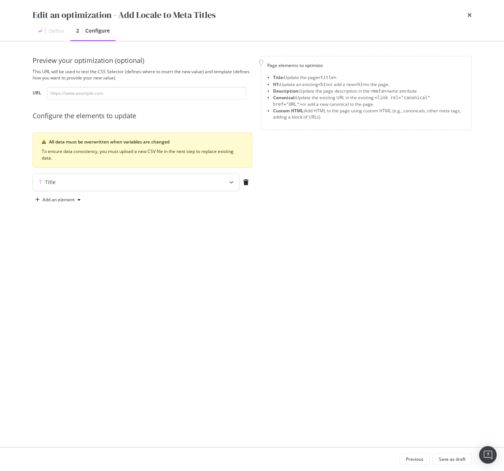
click at [192, 175] on div "Title" at bounding box center [136, 182] width 206 height 17
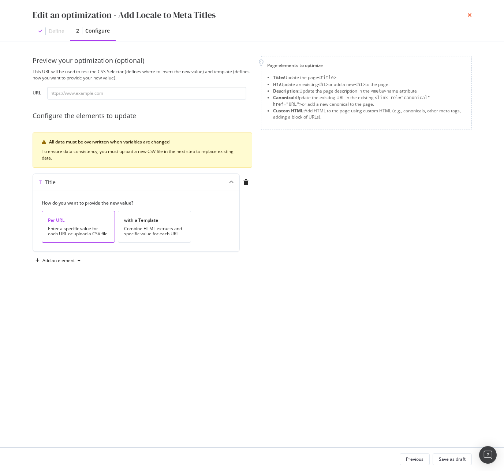
click at [471, 13] on icon "times" at bounding box center [469, 15] width 4 height 6
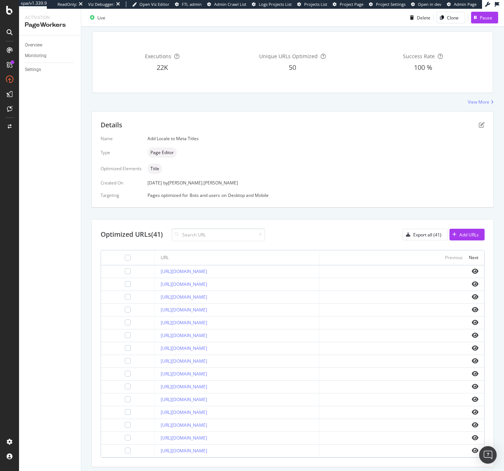
scroll to position [68, 0]
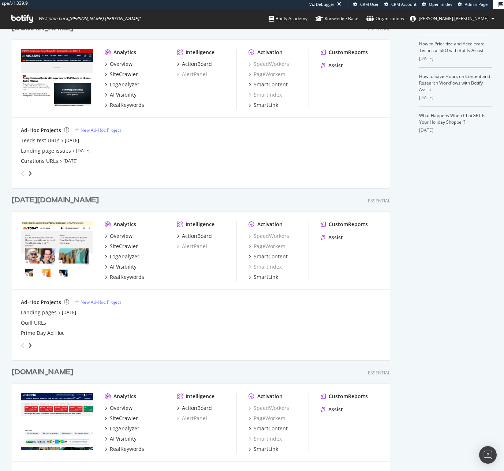
scroll to position [257, 0]
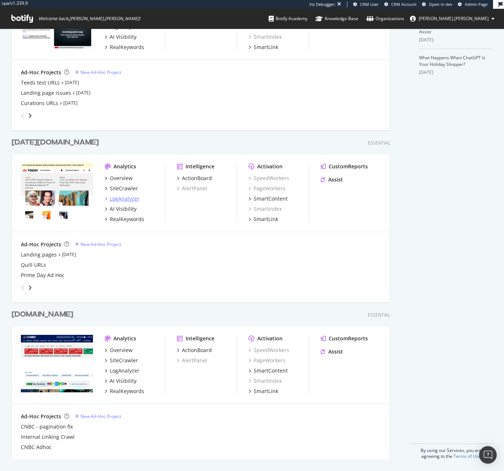
click at [121, 199] on div "LogAnalyzer" at bounding box center [125, 198] width 30 height 7
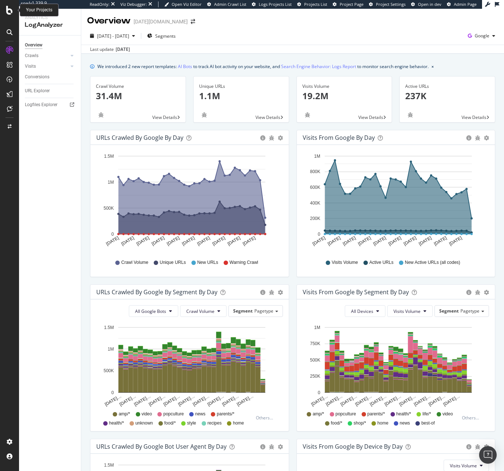
click at [11, 10] on icon at bounding box center [9, 10] width 7 height 9
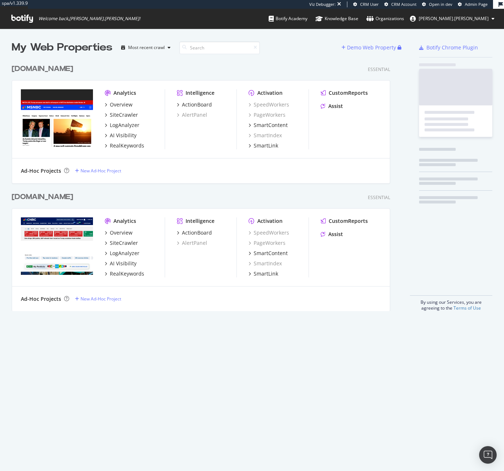
scroll to position [251, 379]
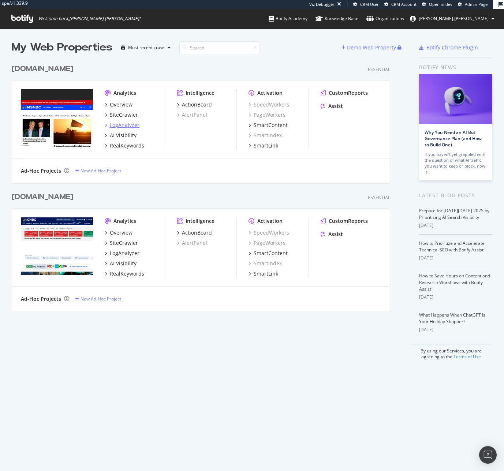
click at [121, 124] on div "LogAnalyzer" at bounding box center [125, 124] width 30 height 7
